Goal: Use online tool/utility

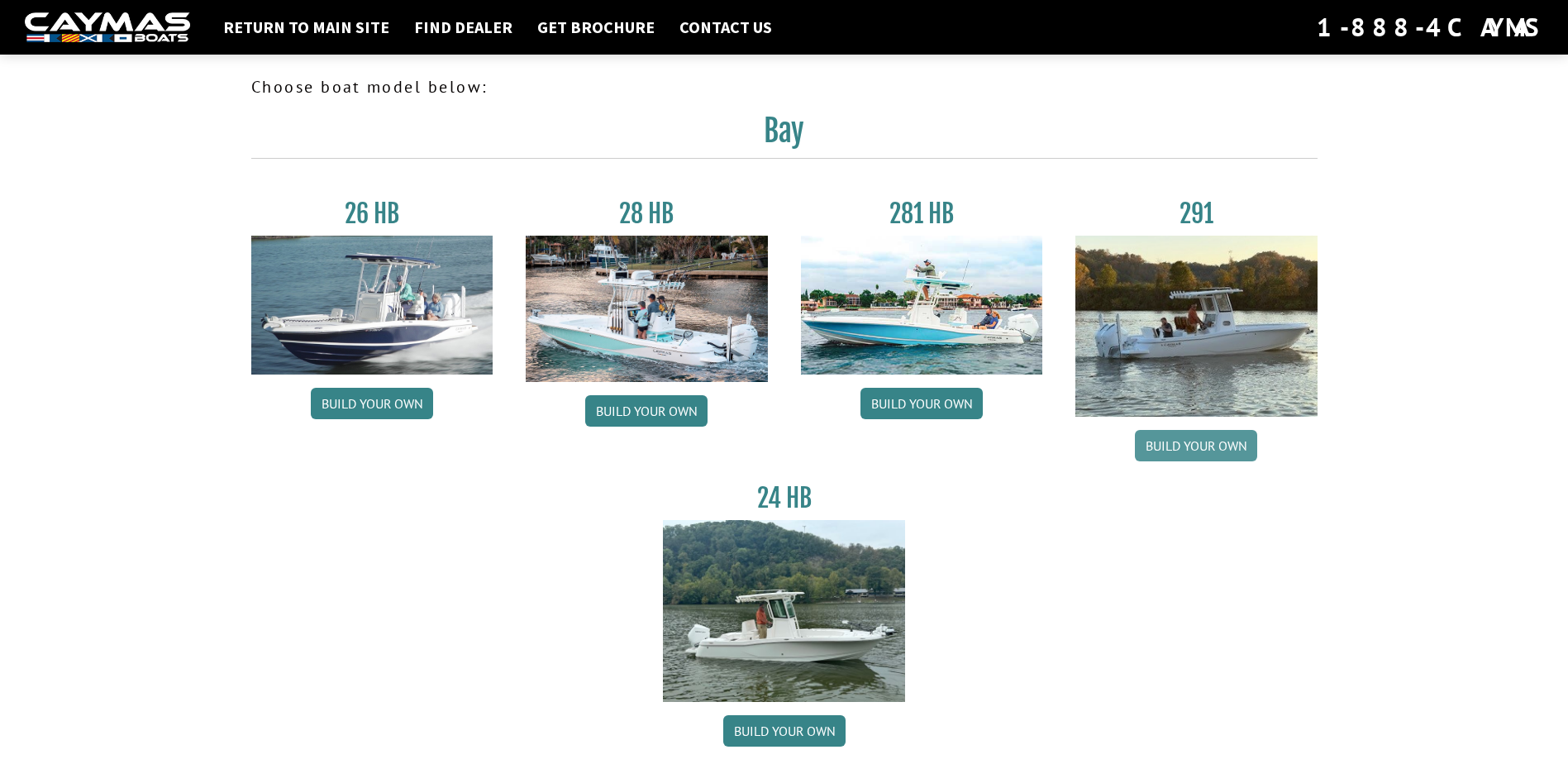
click at [1209, 443] on link "Build your own" at bounding box center [1196, 445] width 122 height 31
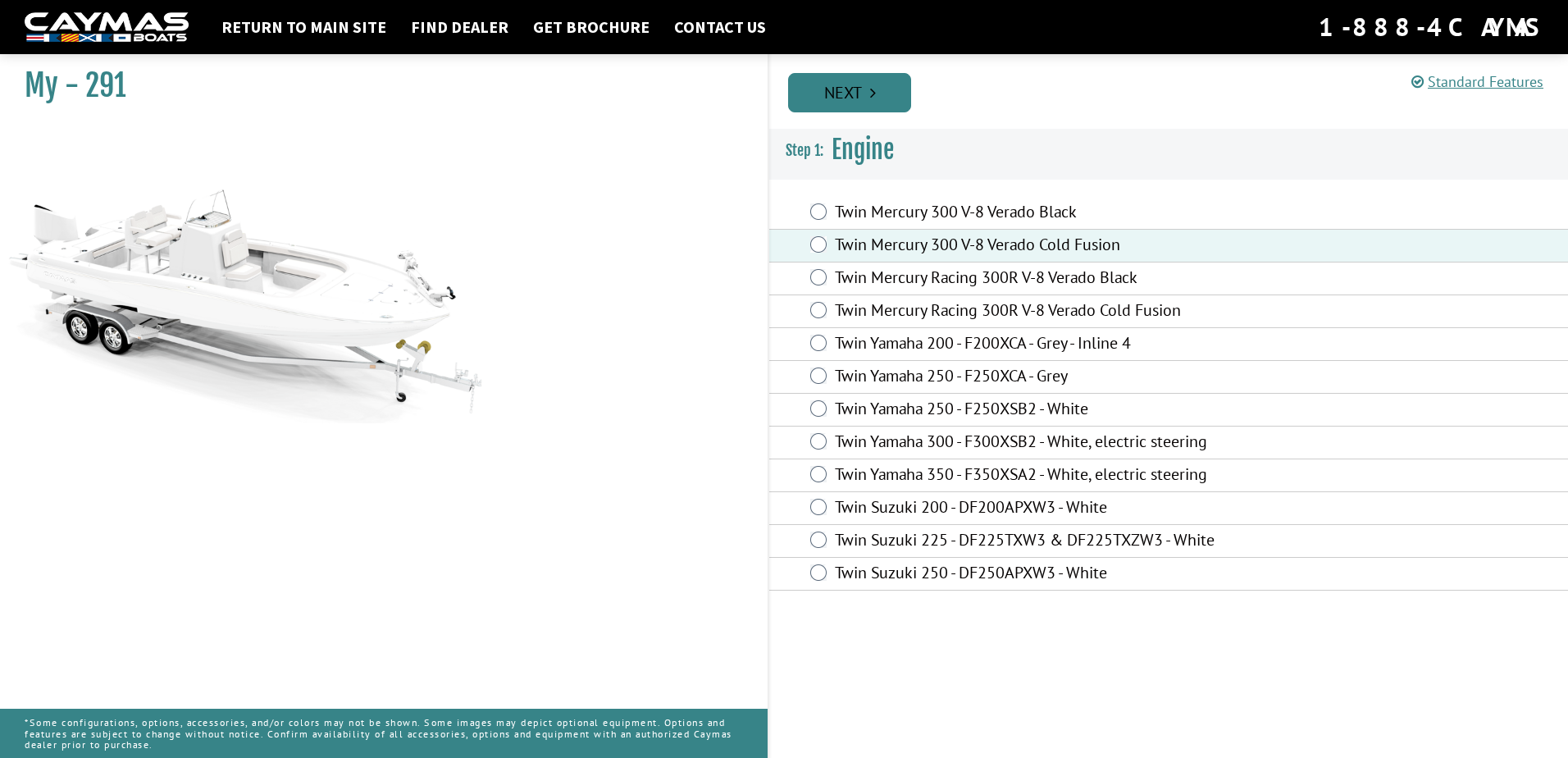
click at [856, 109] on link "Next" at bounding box center [849, 93] width 123 height 40
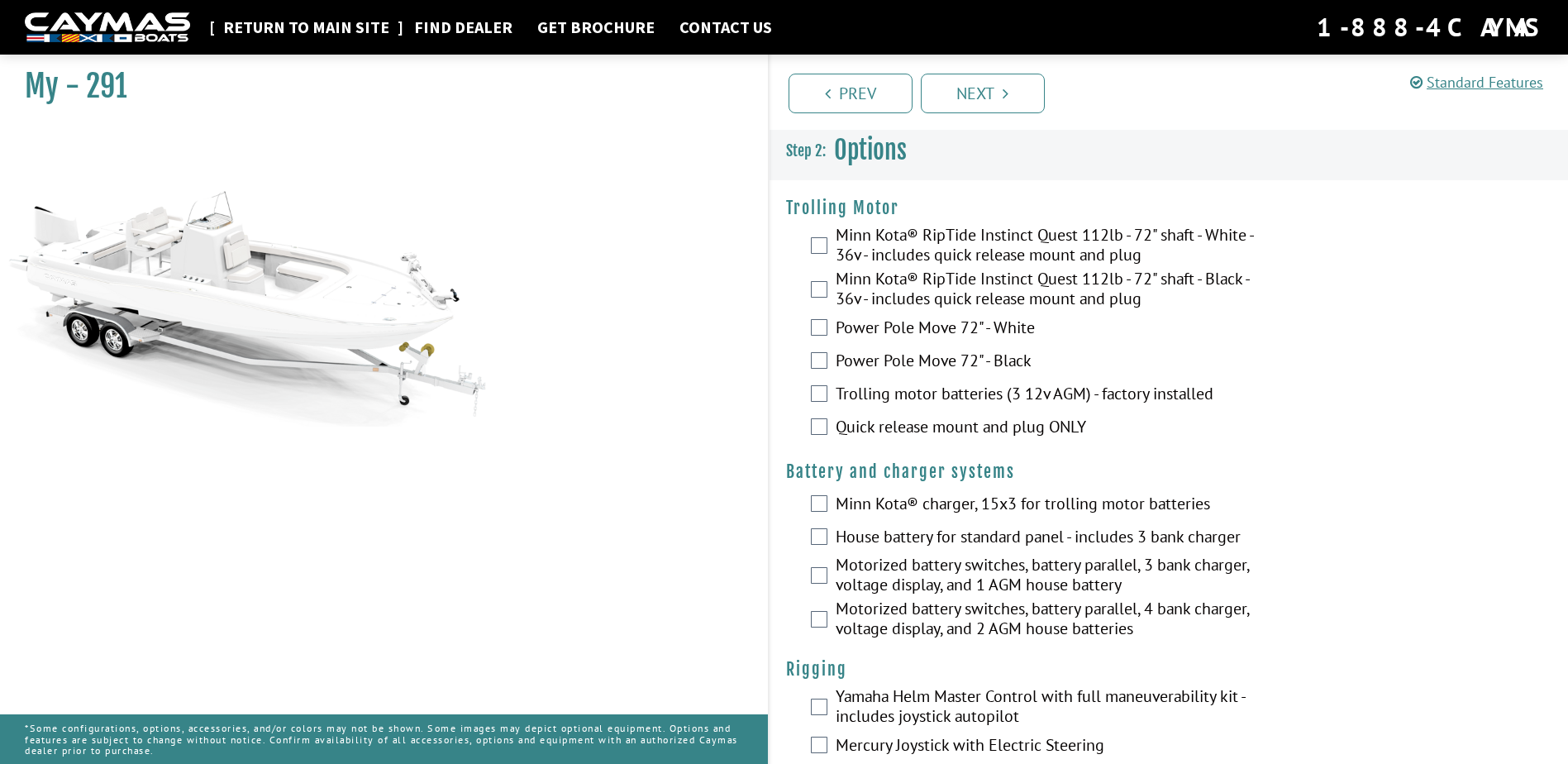
click at [297, 26] on link "Return to main site" at bounding box center [306, 27] width 182 height 22
